Goal: Task Accomplishment & Management: Manage account settings

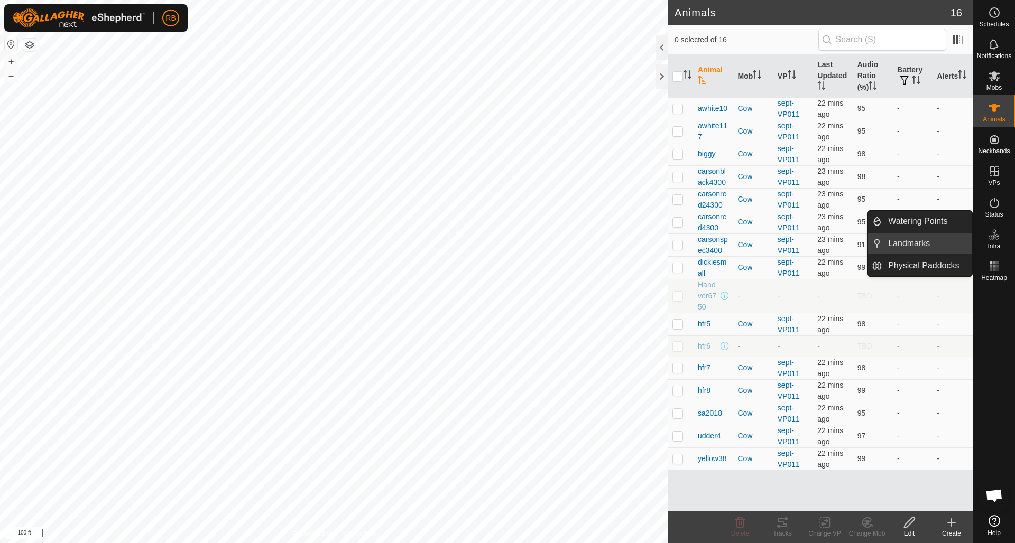
click at [896, 241] on link "Landmarks" at bounding box center [926, 243] width 90 height 21
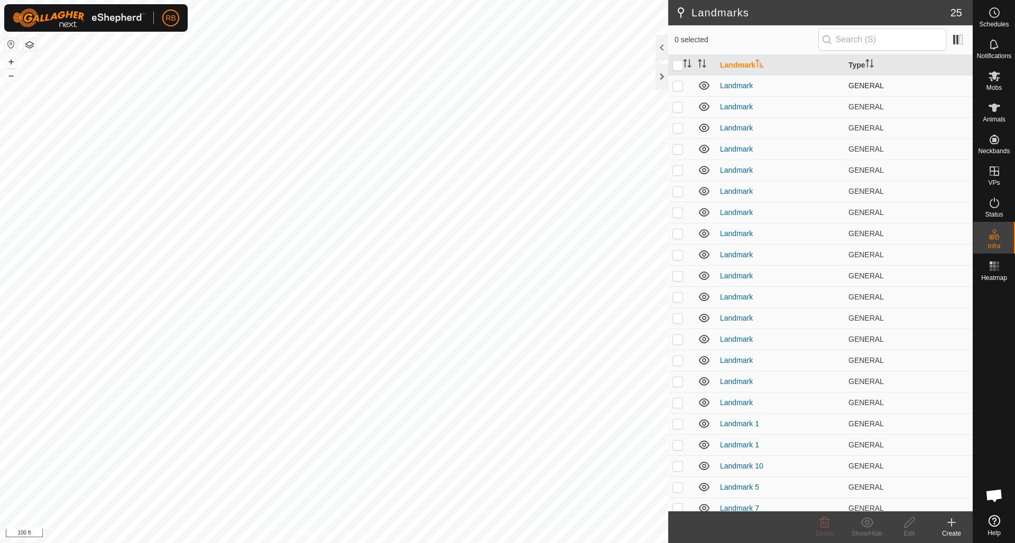
click at [682, 86] on p-checkbox at bounding box center [677, 85] width 11 height 8
click at [683, 85] on td at bounding box center [680, 85] width 25 height 21
checkbox input "false"
click at [680, 106] on p-checkbox at bounding box center [677, 107] width 11 height 8
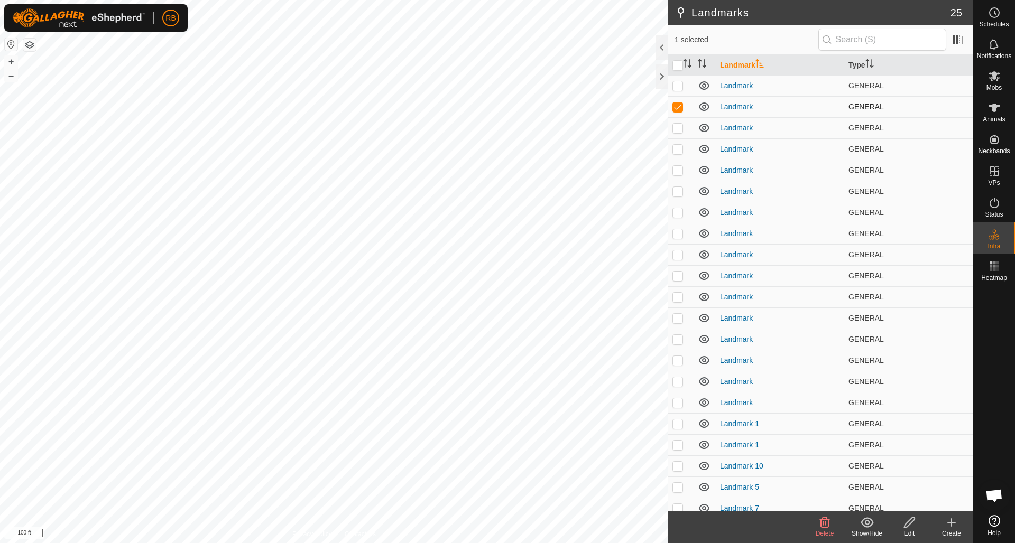
checkbox input "false"
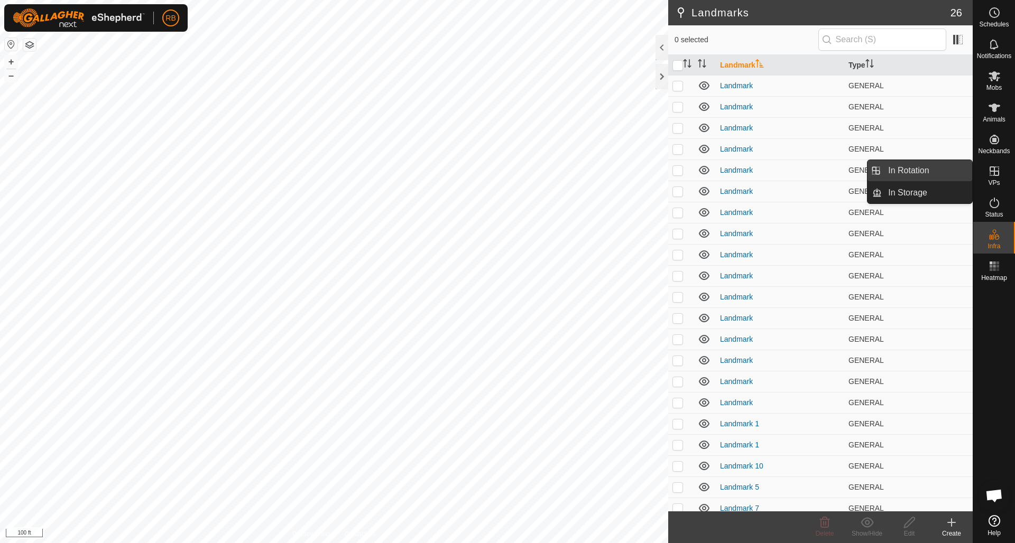
click at [905, 168] on link "In Rotation" at bounding box center [926, 170] width 90 height 21
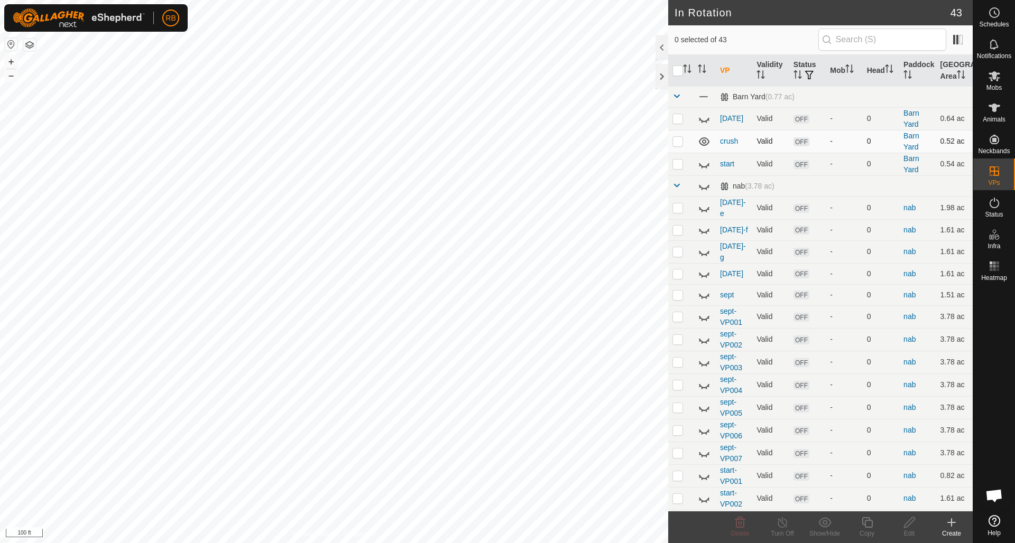
click at [679, 143] on p-checkbox at bounding box center [677, 141] width 11 height 8
checkbox input "true"
click at [909, 522] on icon at bounding box center [909, 522] width 13 height 13
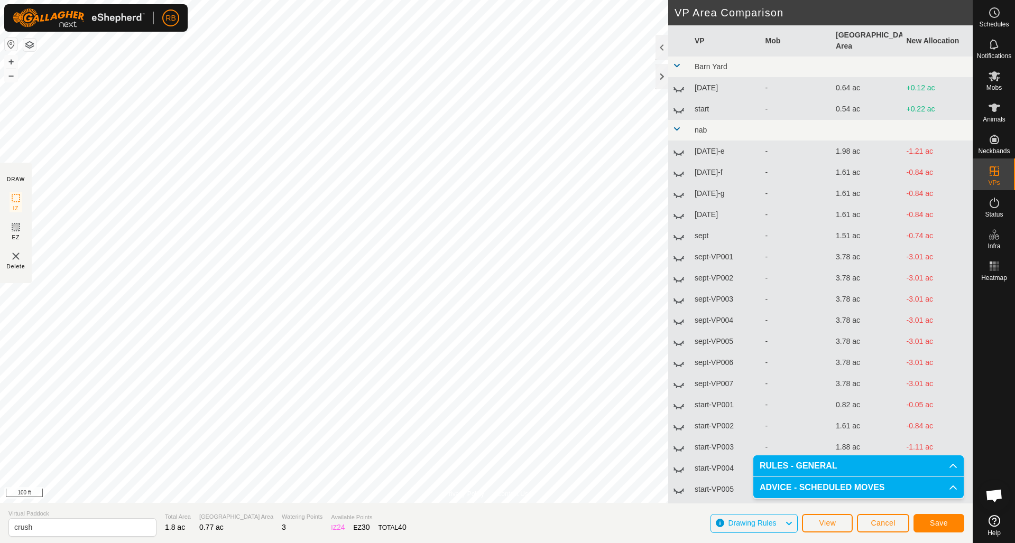
click at [945, 523] on span "Save" at bounding box center [939, 523] width 18 height 8
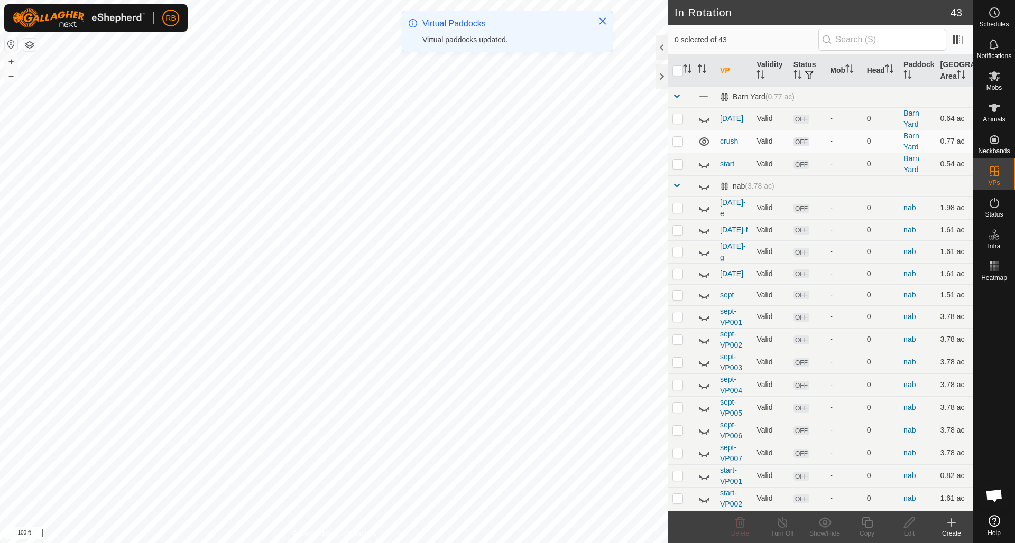
click at [992, 105] on icon at bounding box center [994, 108] width 12 height 8
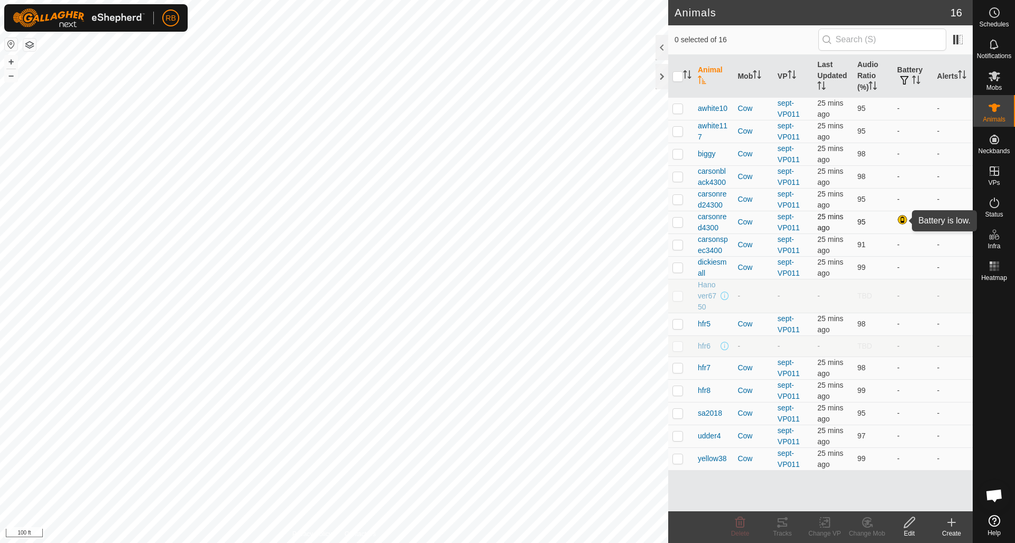
click at [904, 222] on div at bounding box center [903, 221] width 13 height 13
click at [662, 47] on div at bounding box center [661, 47] width 13 height 25
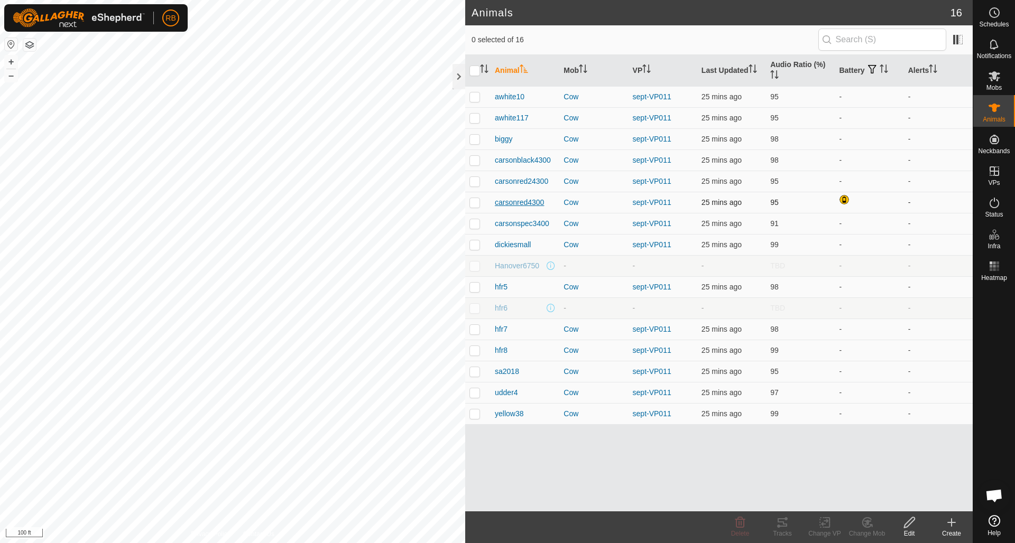
click at [517, 203] on span "carsonred4300" at bounding box center [519, 202] width 49 height 11
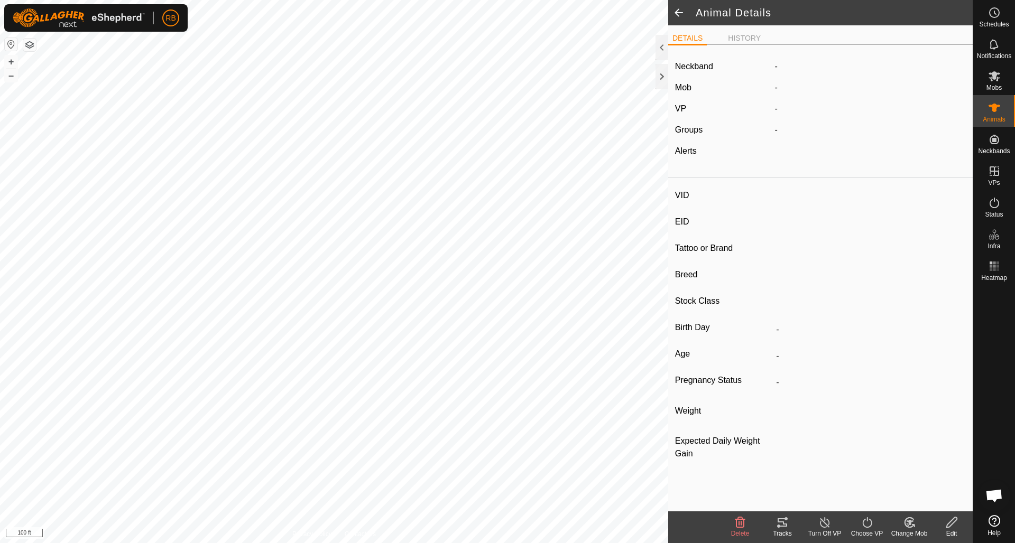
type input "carsonred4300"
type input "-"
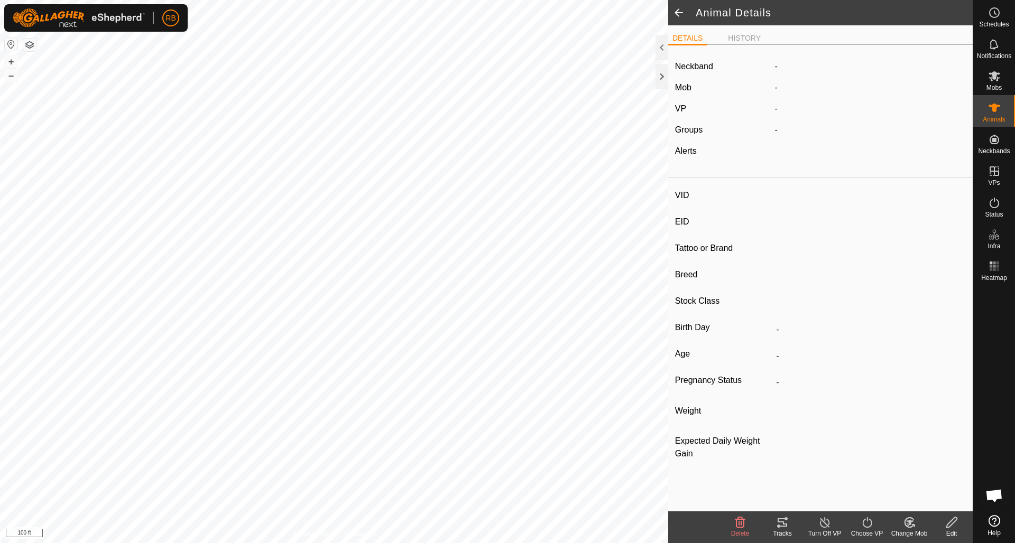
type input "0 kg"
type input "-"
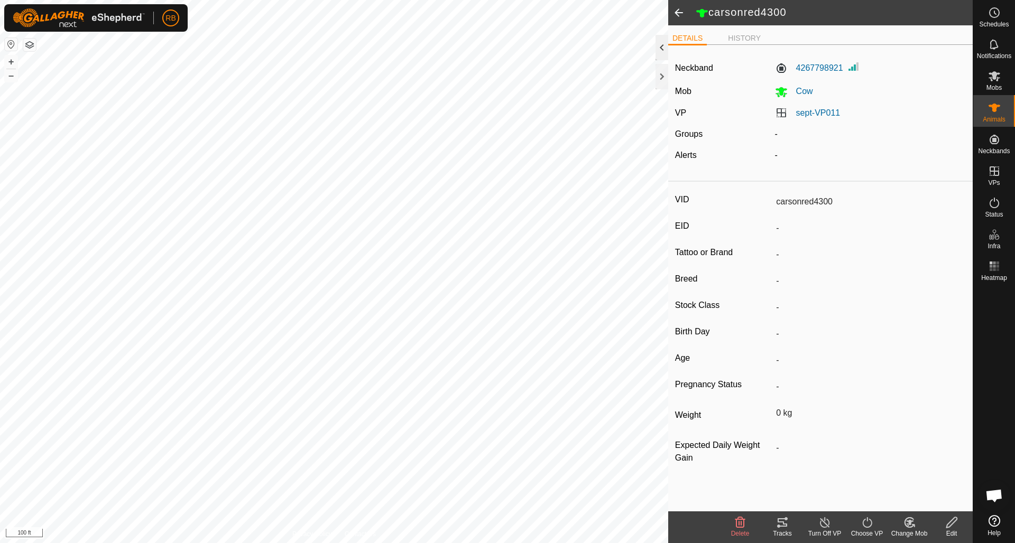
click at [660, 48] on div at bounding box center [661, 47] width 13 height 25
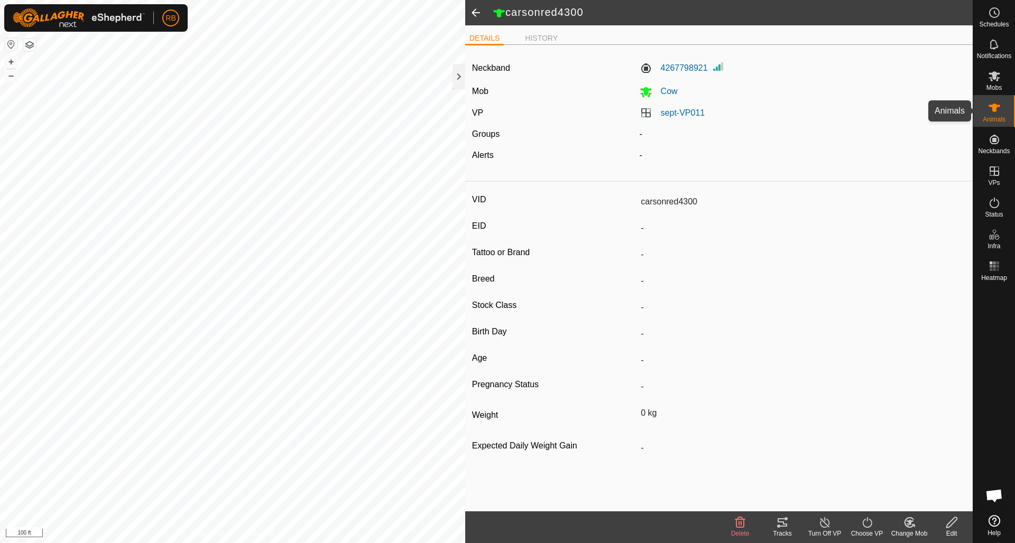
click at [991, 106] on icon at bounding box center [994, 108] width 12 height 8
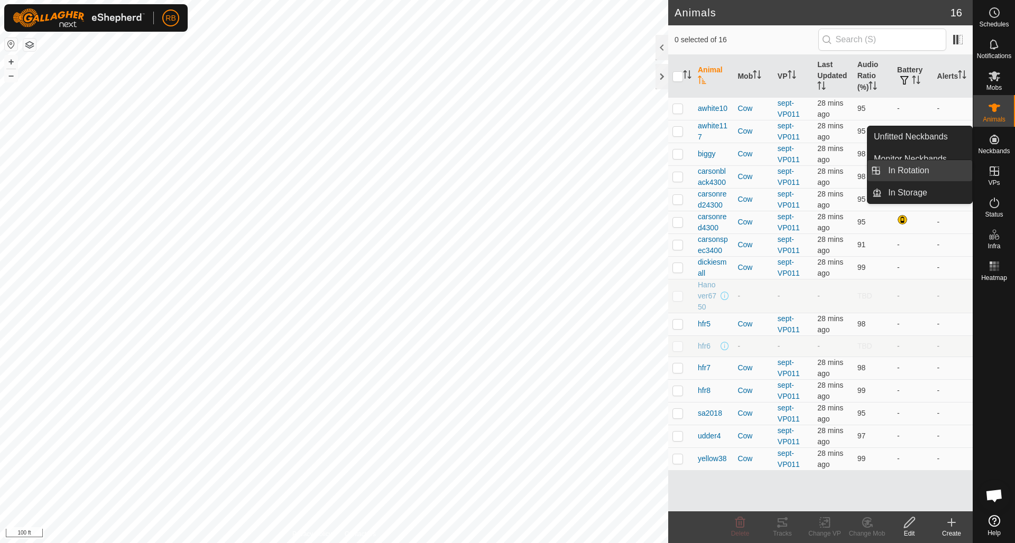
click at [902, 173] on link "In Rotation" at bounding box center [926, 170] width 90 height 21
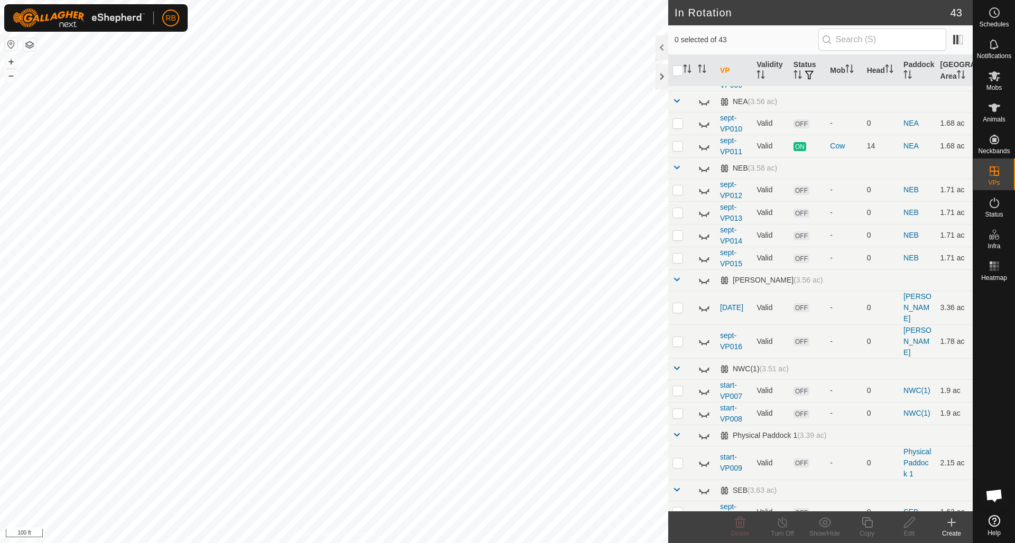
scroll to position [511, 0]
click at [702, 143] on icon at bounding box center [704, 145] width 13 height 13
click at [992, 110] on icon at bounding box center [994, 108] width 12 height 8
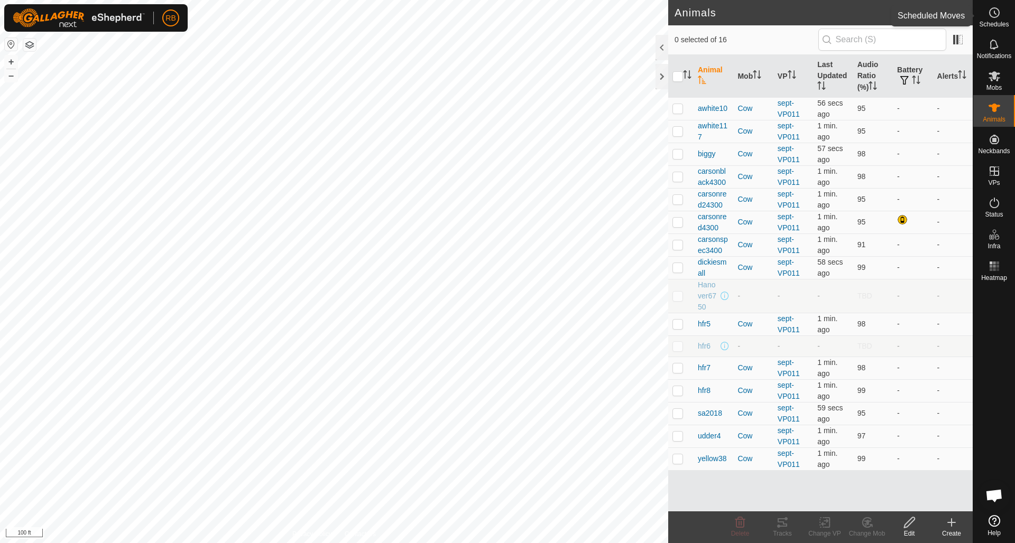
click at [995, 12] on icon at bounding box center [994, 12] width 13 height 13
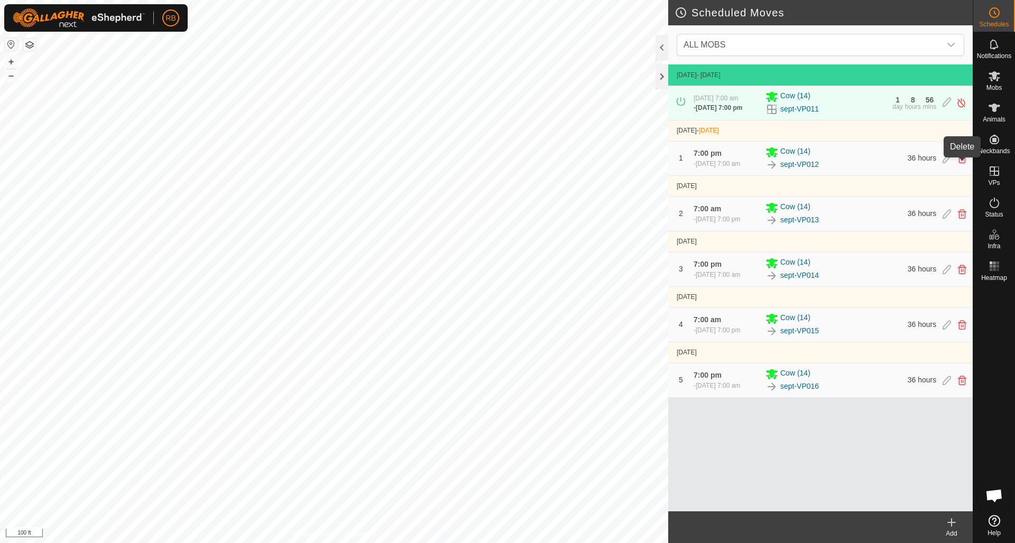
click at [959, 163] on icon at bounding box center [962, 159] width 8 height 10
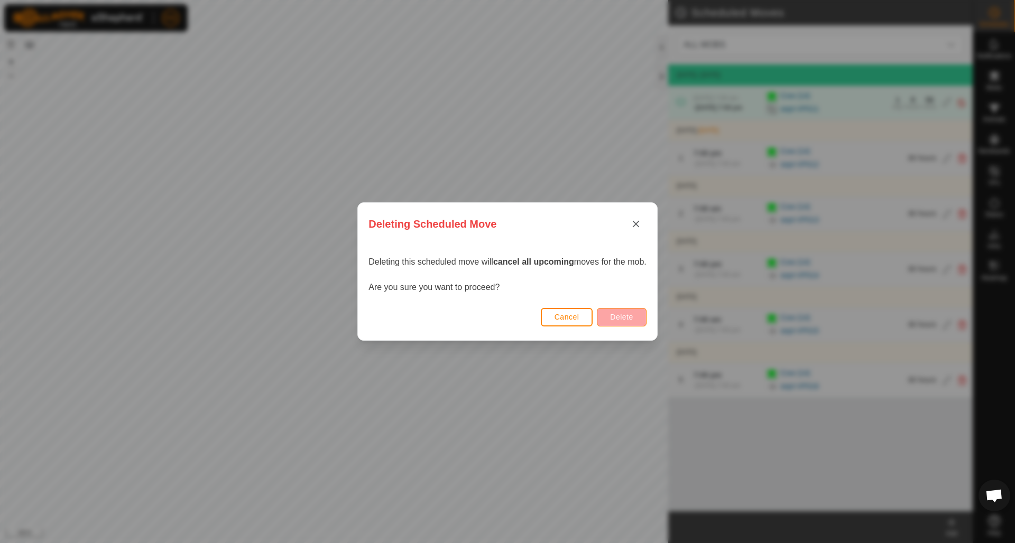
click at [625, 315] on span "Delete" at bounding box center [621, 317] width 23 height 8
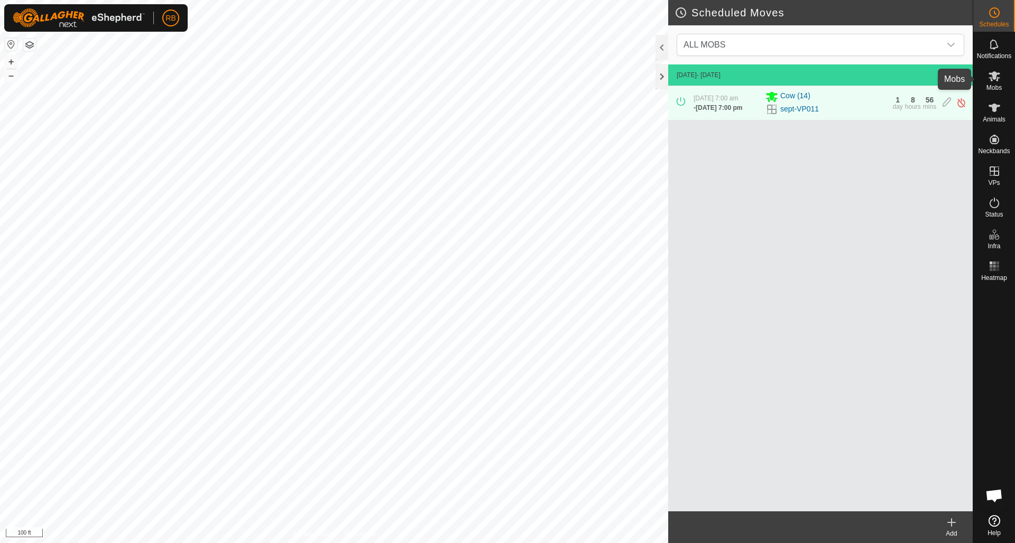
click at [992, 89] on span "Mobs" at bounding box center [993, 88] width 15 height 6
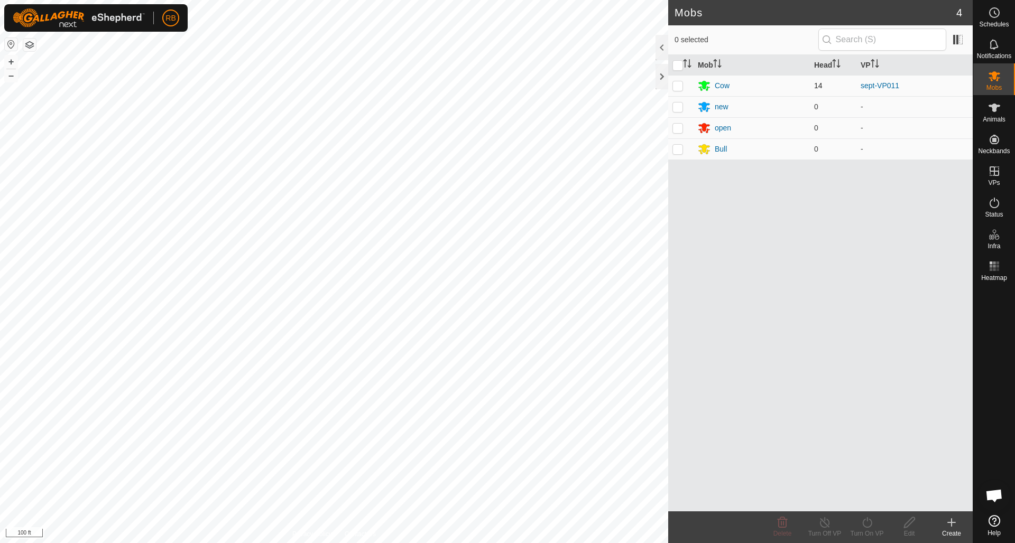
click at [675, 84] on p-checkbox at bounding box center [677, 85] width 11 height 8
checkbox input "true"
click at [864, 521] on icon at bounding box center [867, 522] width 10 height 11
click at [864, 476] on link "Later" at bounding box center [898, 477] width 105 height 21
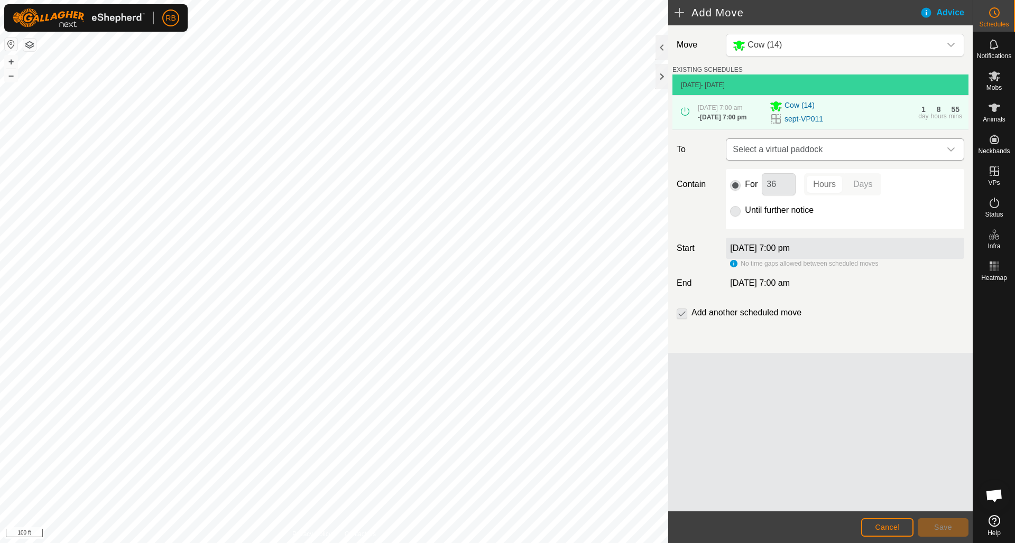
click at [950, 151] on icon "dropdown trigger" at bounding box center [950, 149] width 8 height 8
click at [948, 152] on icon "dropdown trigger" at bounding box center [950, 149] width 7 height 4
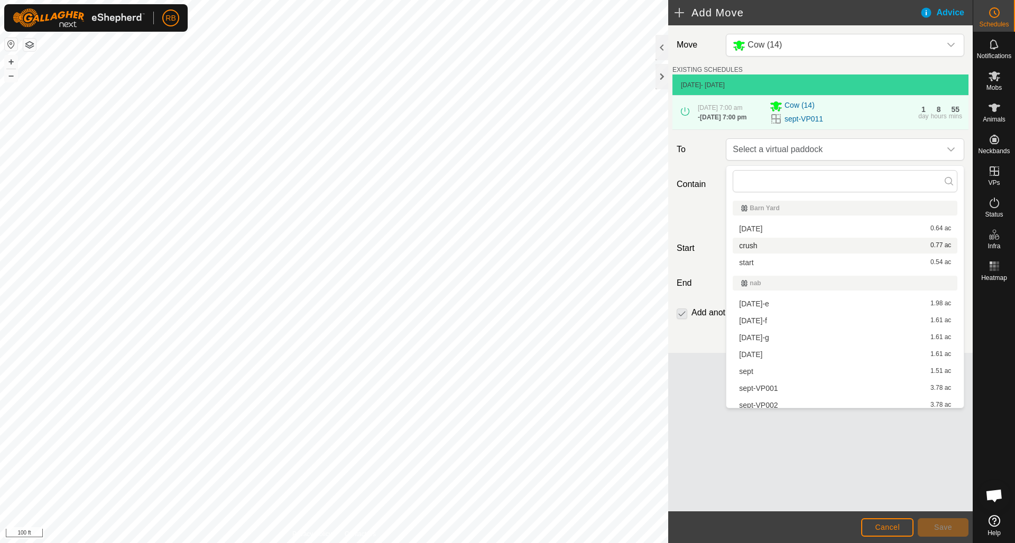
click at [749, 247] on li "crush 0.77 ac" at bounding box center [844, 246] width 225 height 16
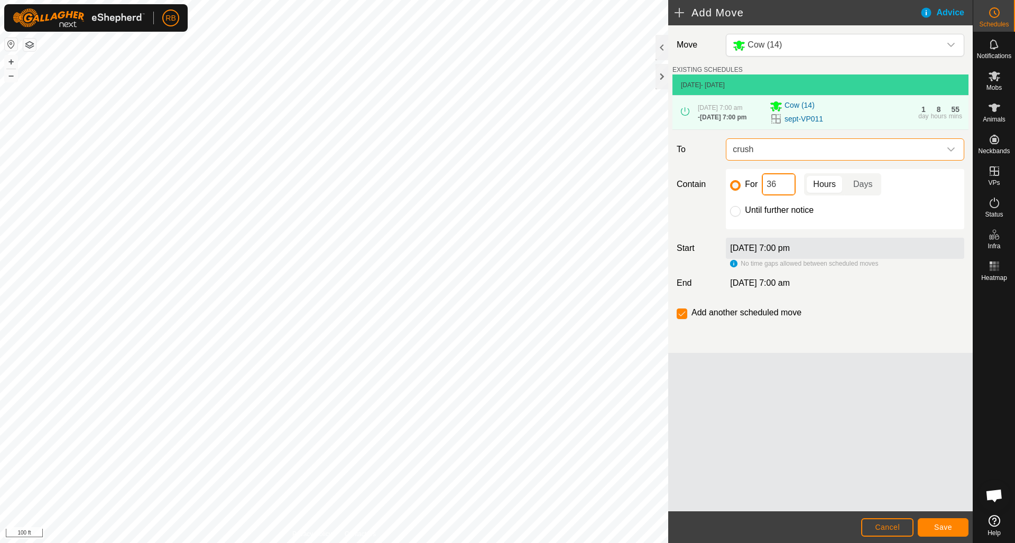
click at [780, 186] on input "36" at bounding box center [778, 184] width 34 height 22
type input "3"
type input "1"
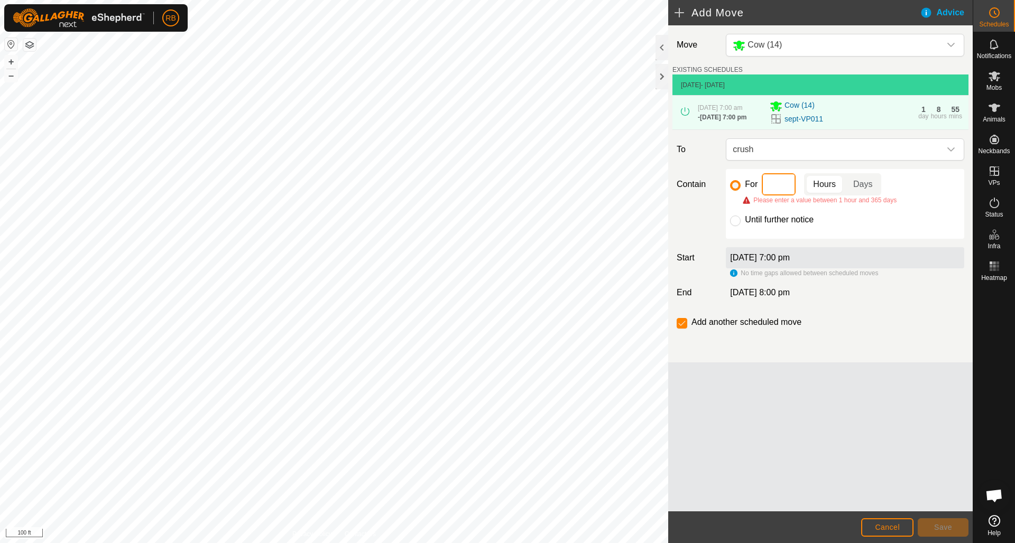
type input "8"
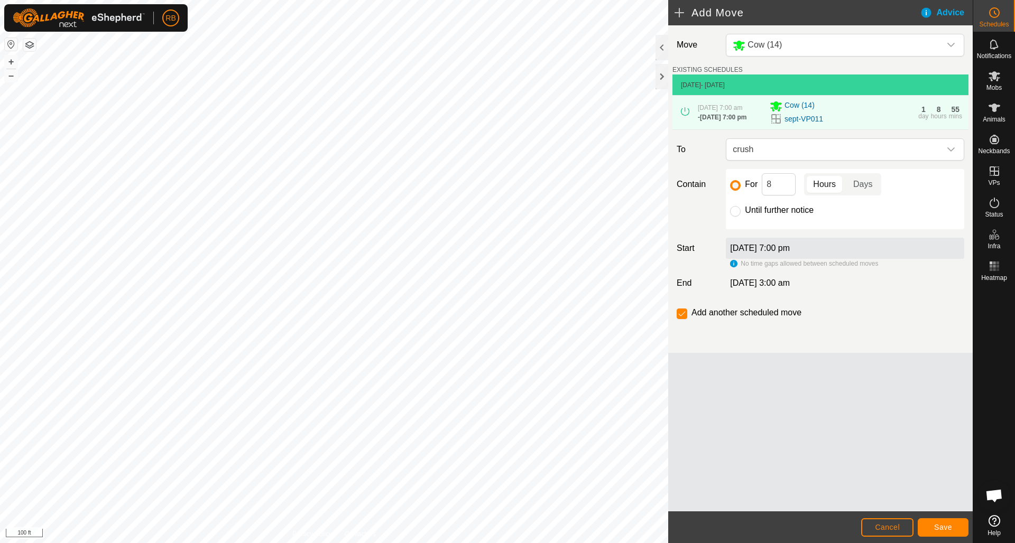
click at [890, 528] on span "Cancel" at bounding box center [887, 527] width 25 height 8
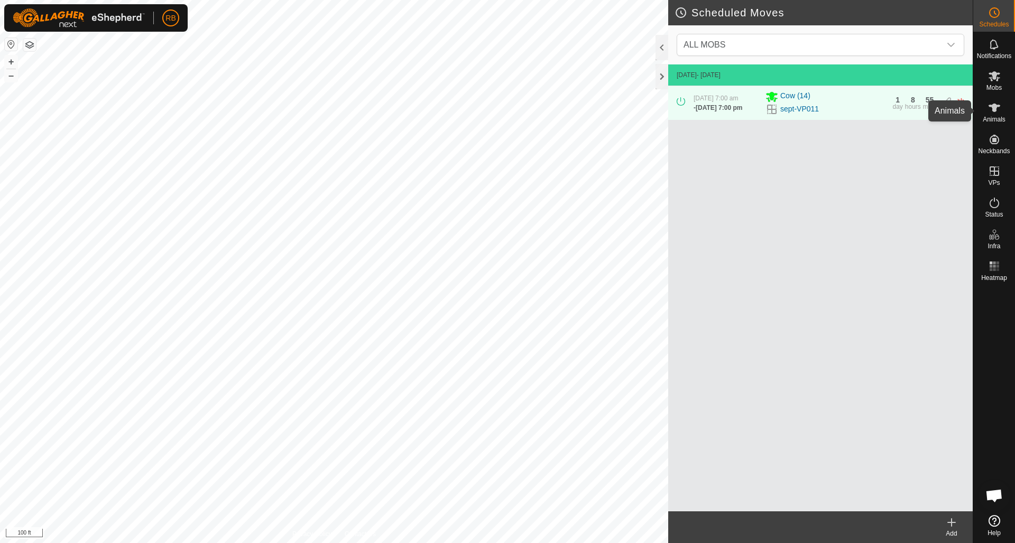
click at [991, 114] on icon at bounding box center [994, 107] width 13 height 13
